Goal: Transaction & Acquisition: Purchase product/service

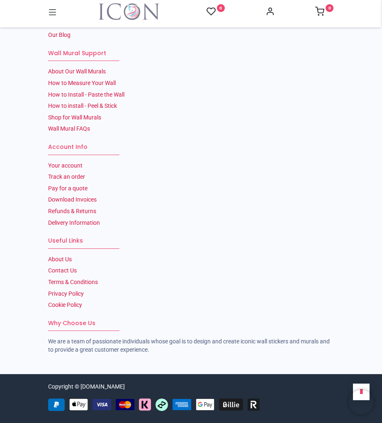
scroll to position [2623, 0]
click at [78, 75] on link "About Our Wall Murals" at bounding box center [77, 71] width 58 height 7
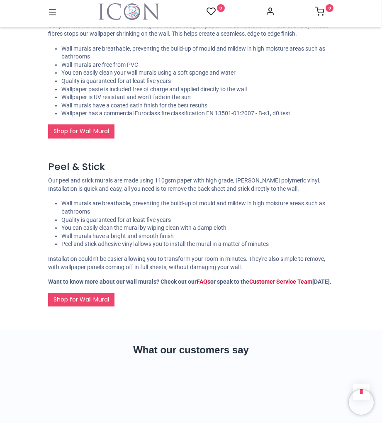
scroll to position [393, 0]
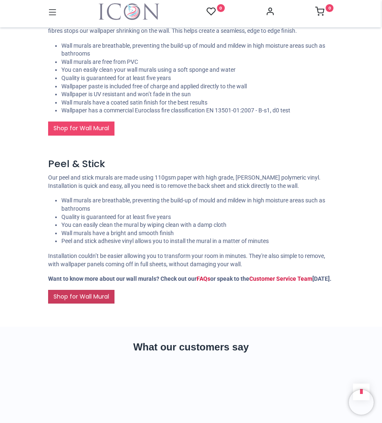
click at [92, 304] on link "Shop for Wall Mural" at bounding box center [81, 297] width 66 height 14
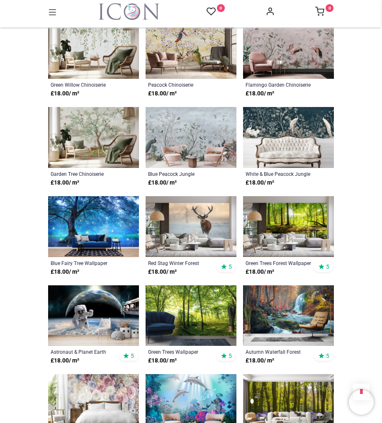
scroll to position [368, 0]
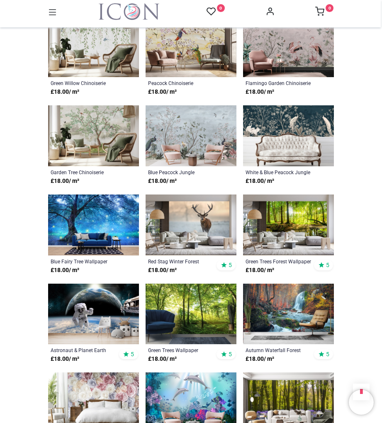
click at [90, 321] on img at bounding box center [93, 313] width 91 height 61
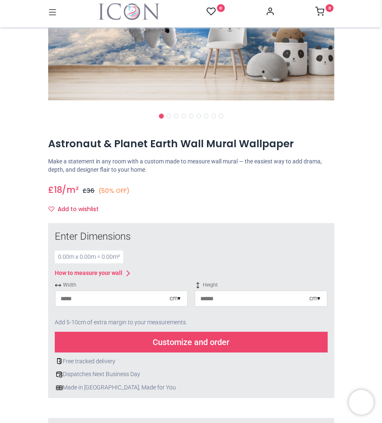
scroll to position [144, 0]
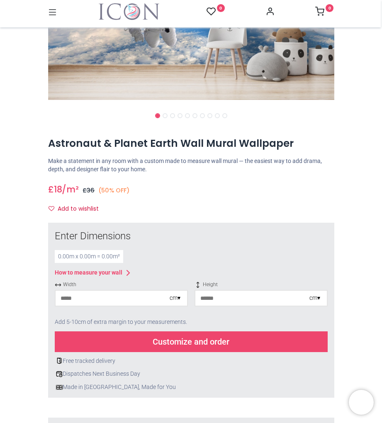
click at [129, 296] on input "number" at bounding box center [113, 298] width 114 height 15
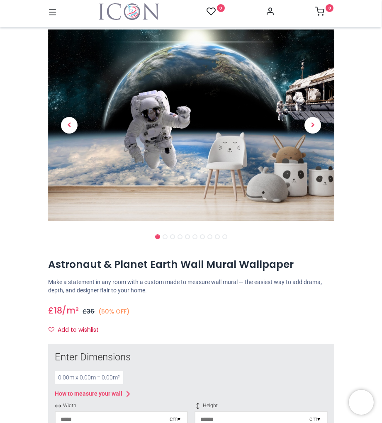
scroll to position [15, 0]
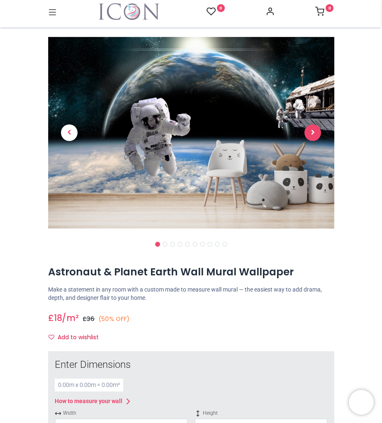
click at [307, 131] on span "Next" at bounding box center [312, 132] width 17 height 17
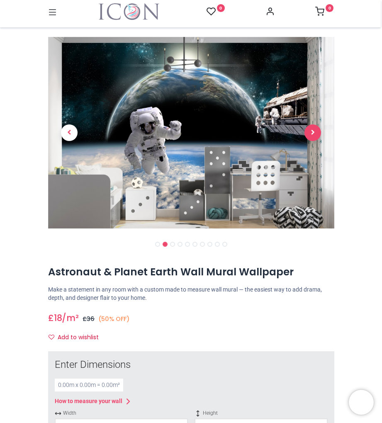
click at [310, 132] on span "Next" at bounding box center [312, 132] width 17 height 17
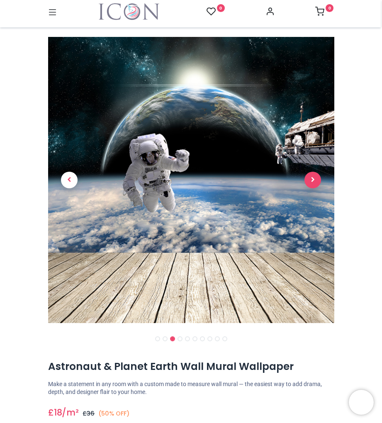
click at [310, 132] on link at bounding box center [312, 180] width 43 height 200
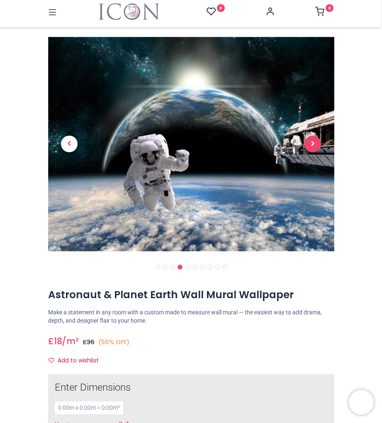
click at [310, 132] on link at bounding box center [312, 144] width 43 height 150
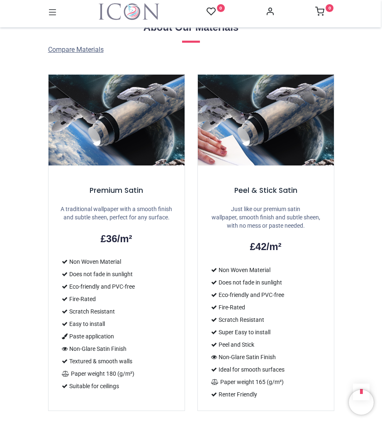
scroll to position [803, 0]
